Goal: Task Accomplishment & Management: Manage account settings

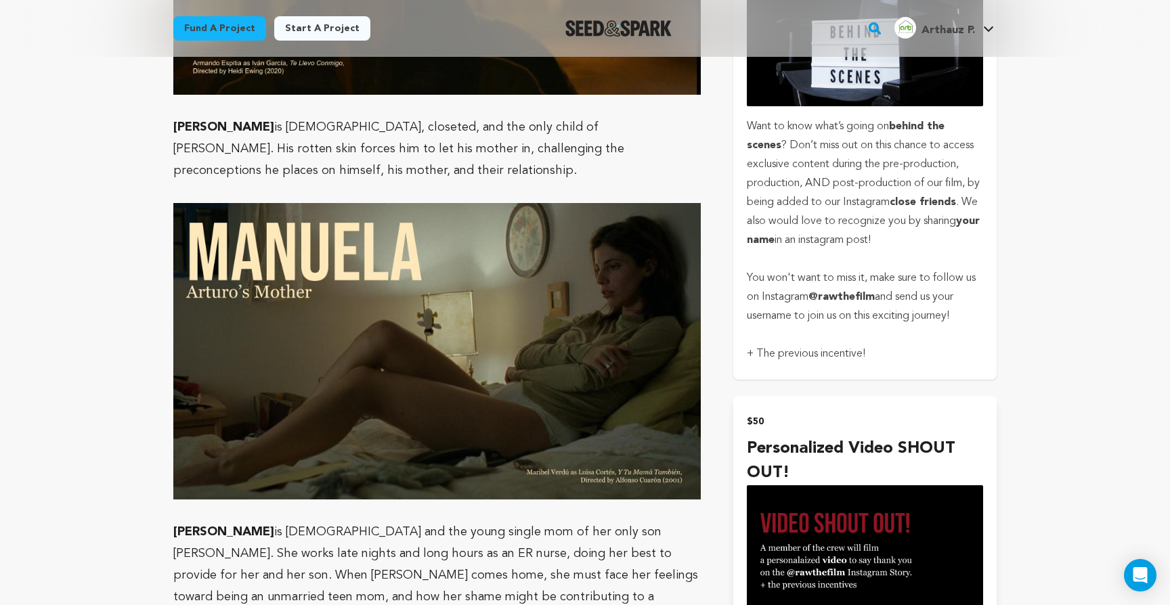
scroll to position [1504, 0]
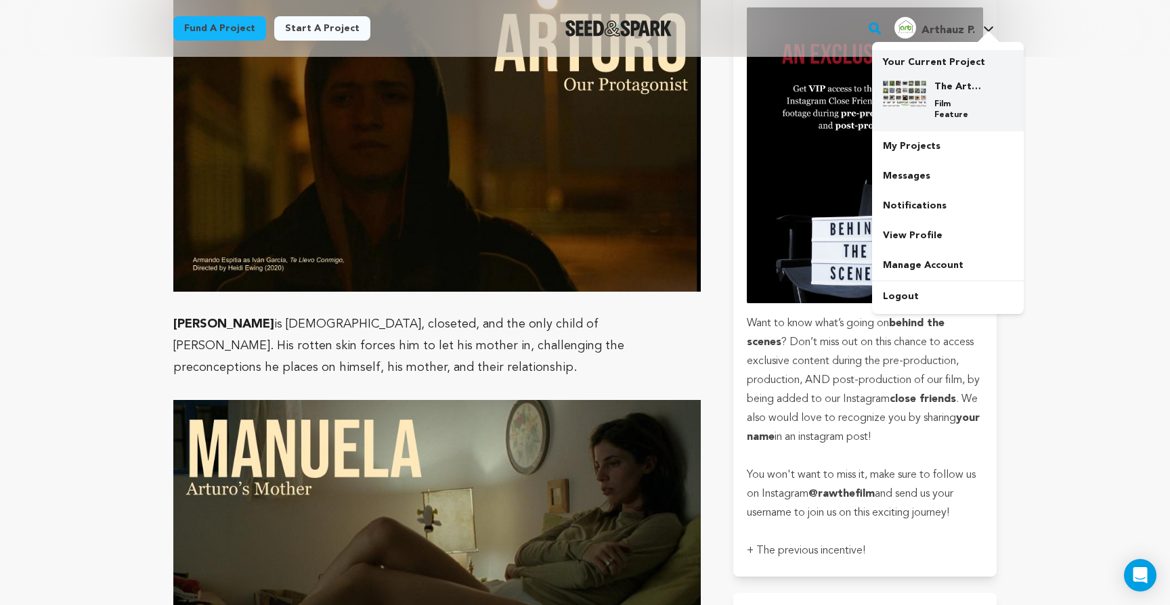
click at [940, 77] on div "The Art of Sweeping Under The Rug Film Feature" at bounding box center [948, 100] width 130 height 62
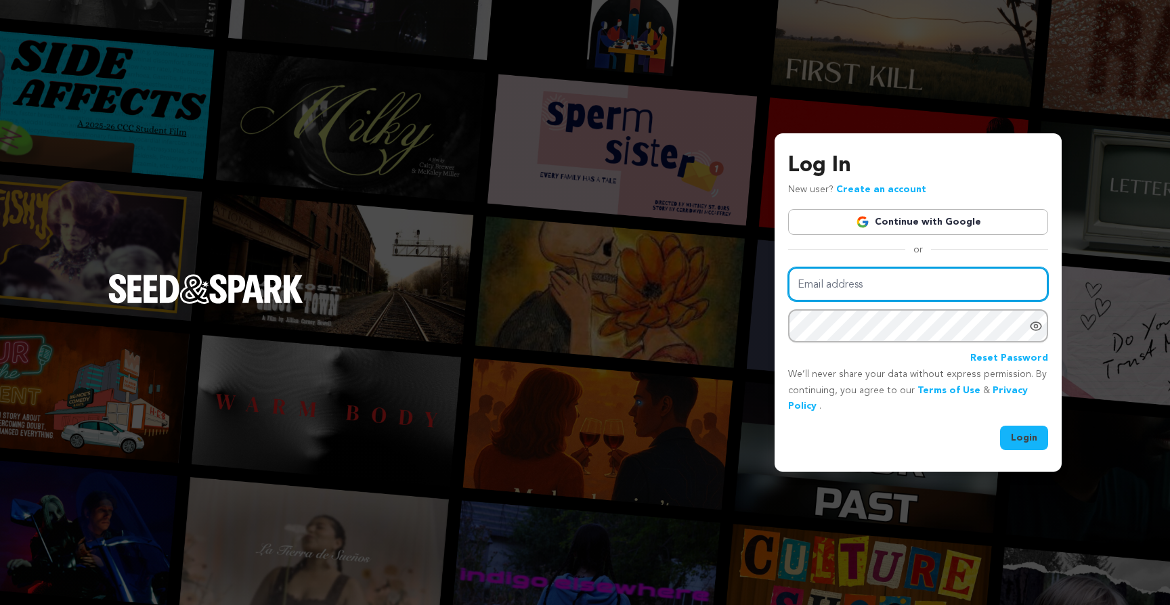
type input "arthauzproductions@gmail.com"
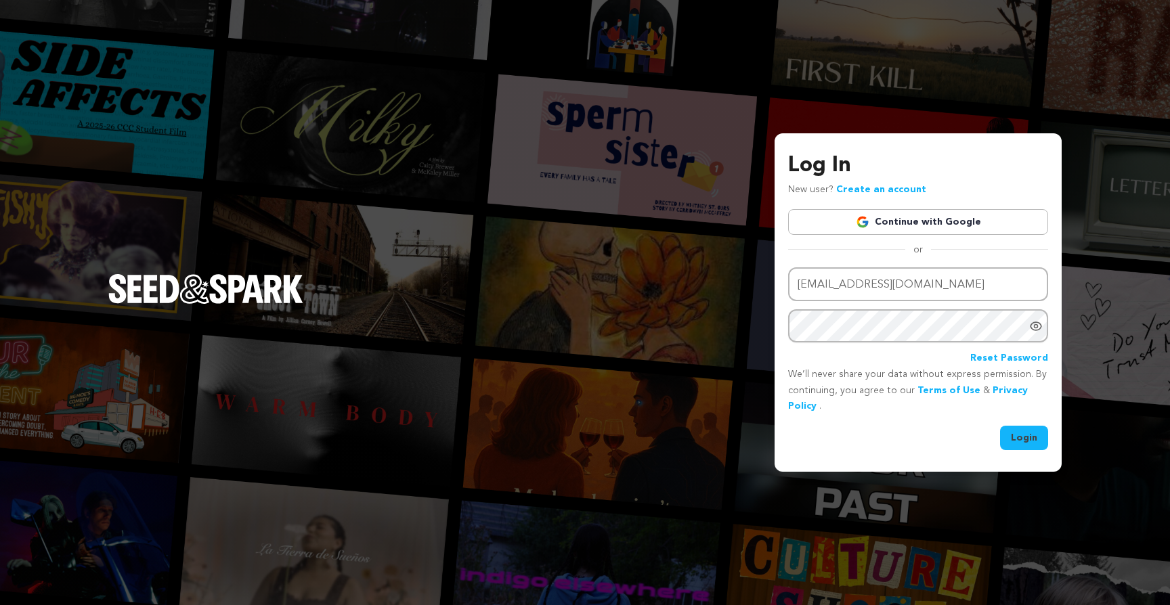
click at [1022, 437] on button "Login" at bounding box center [1024, 438] width 48 height 24
